Goal: Information Seeking & Learning: Find specific fact

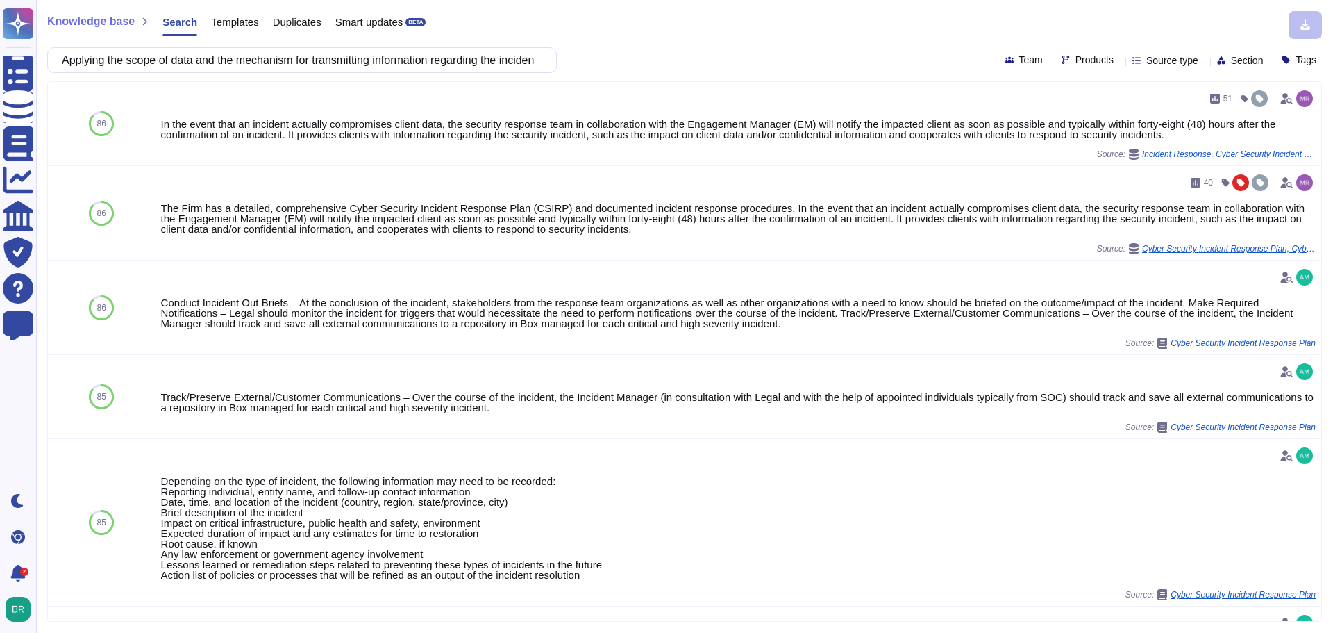
click at [344, 61] on input "Applying the scope of data and the mechanism for transmitting information regar…" at bounding box center [298, 60] width 487 height 24
click at [344, 62] on input "Applying the scope of data and the mechanism for transmitting information regar…" at bounding box center [298, 60] width 487 height 24
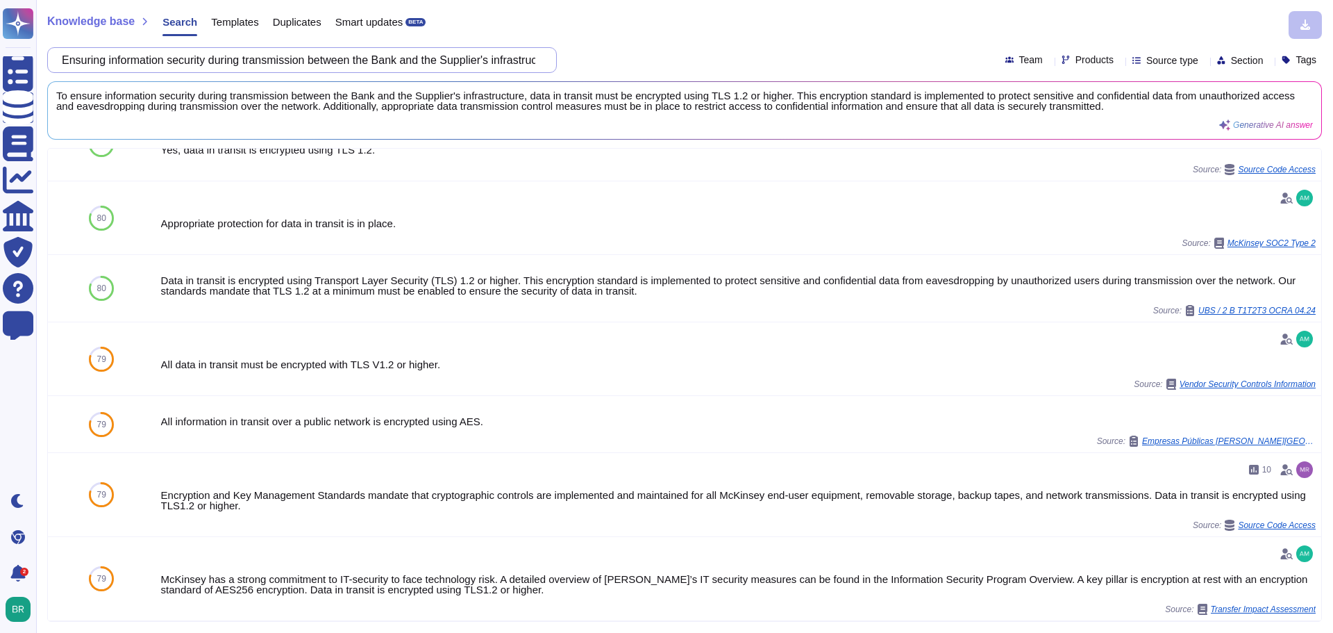
click at [335, 55] on input "Ensuring information security during transmission between the Bank and the Supp…" at bounding box center [298, 60] width 487 height 24
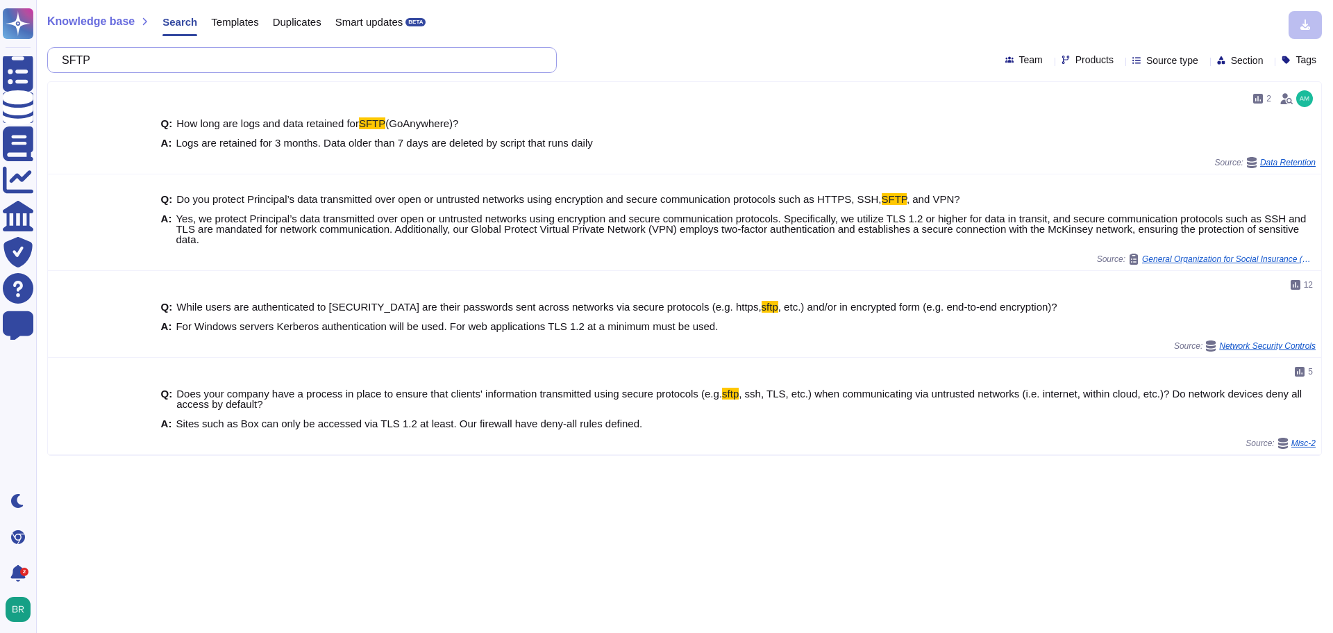
click at [291, 60] on input "SFTP" at bounding box center [298, 60] width 487 height 24
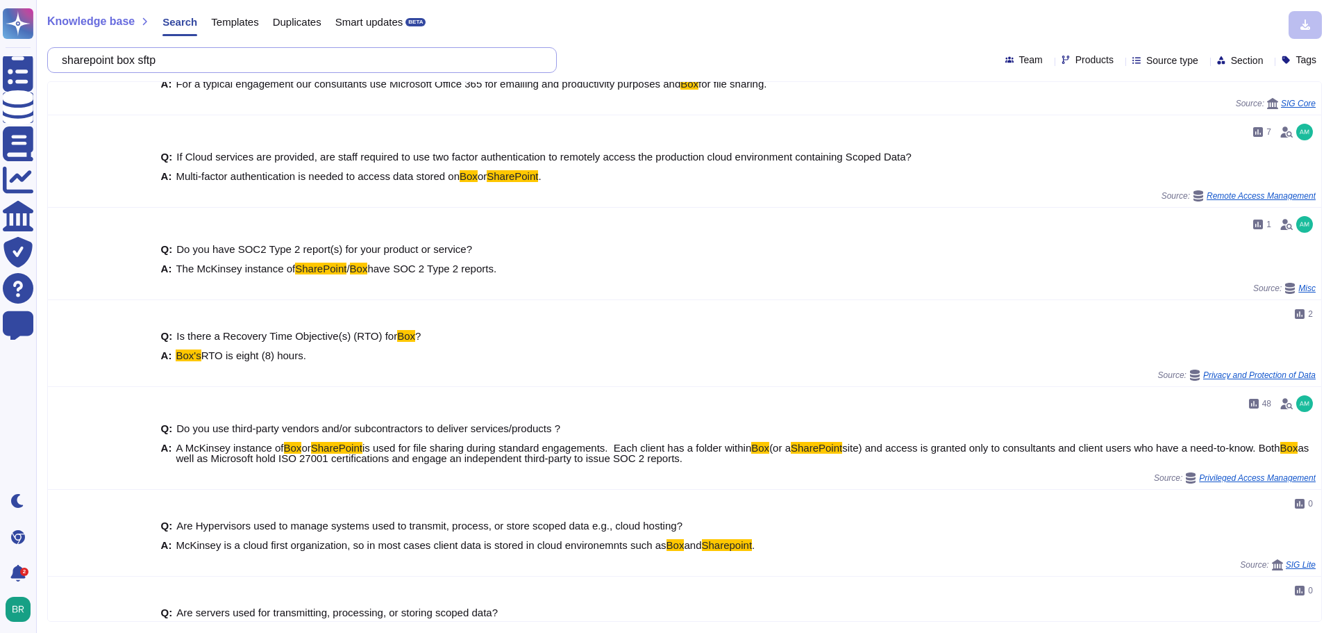
scroll to position [129, 0]
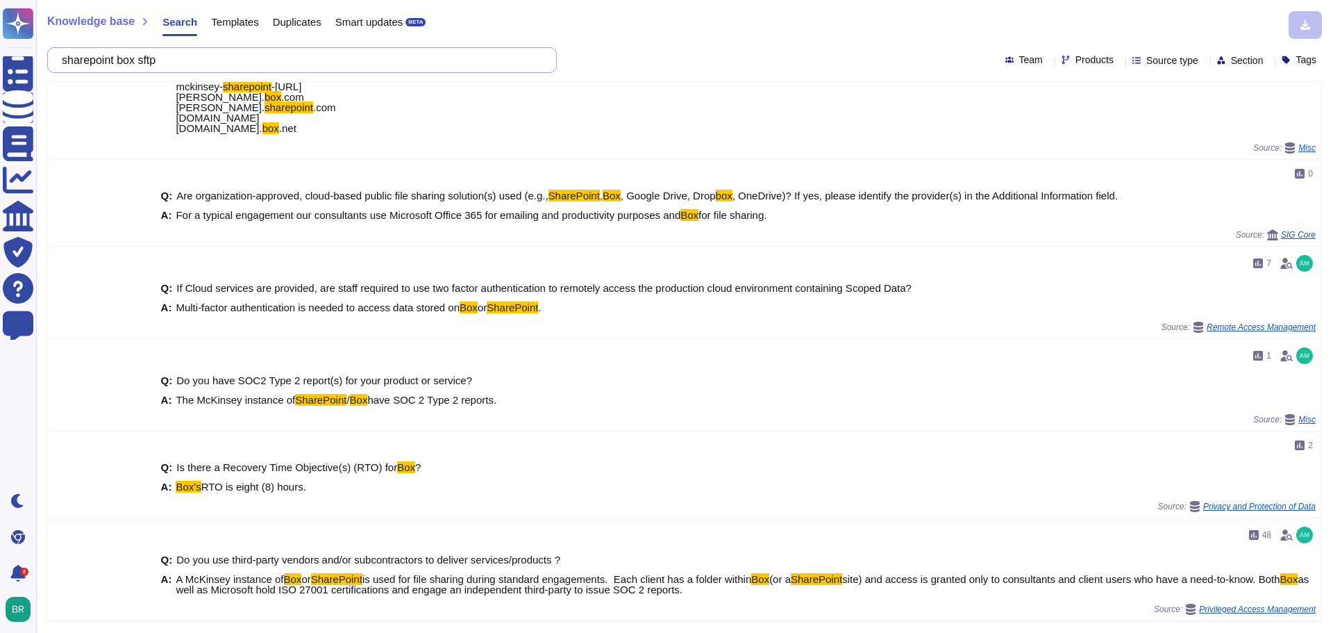
click at [373, 59] on input "sharepoint box sftp" at bounding box center [298, 60] width 487 height 24
paste input "Having appropriate provisions related to the principles of exclusion and limita…"
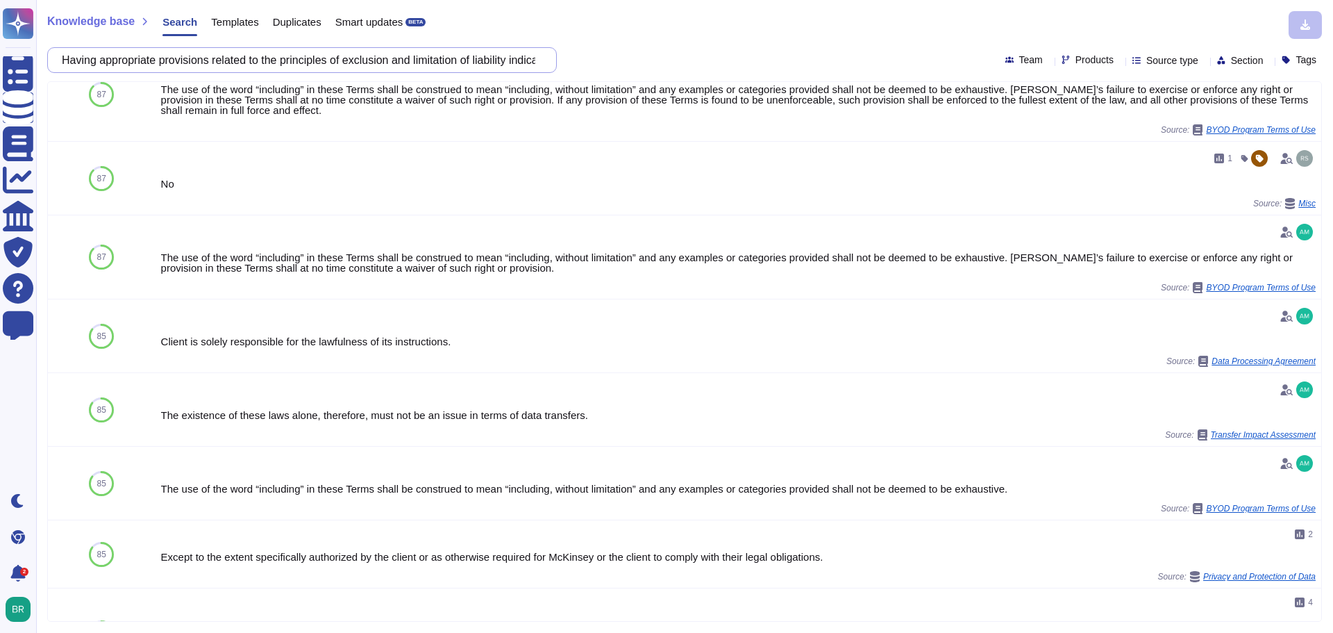
scroll to position [0, 424]
type input "Having appropriate provisions related to the principles of exclusion and limita…"
